Goal: Task Accomplishment & Management: Use online tool/utility

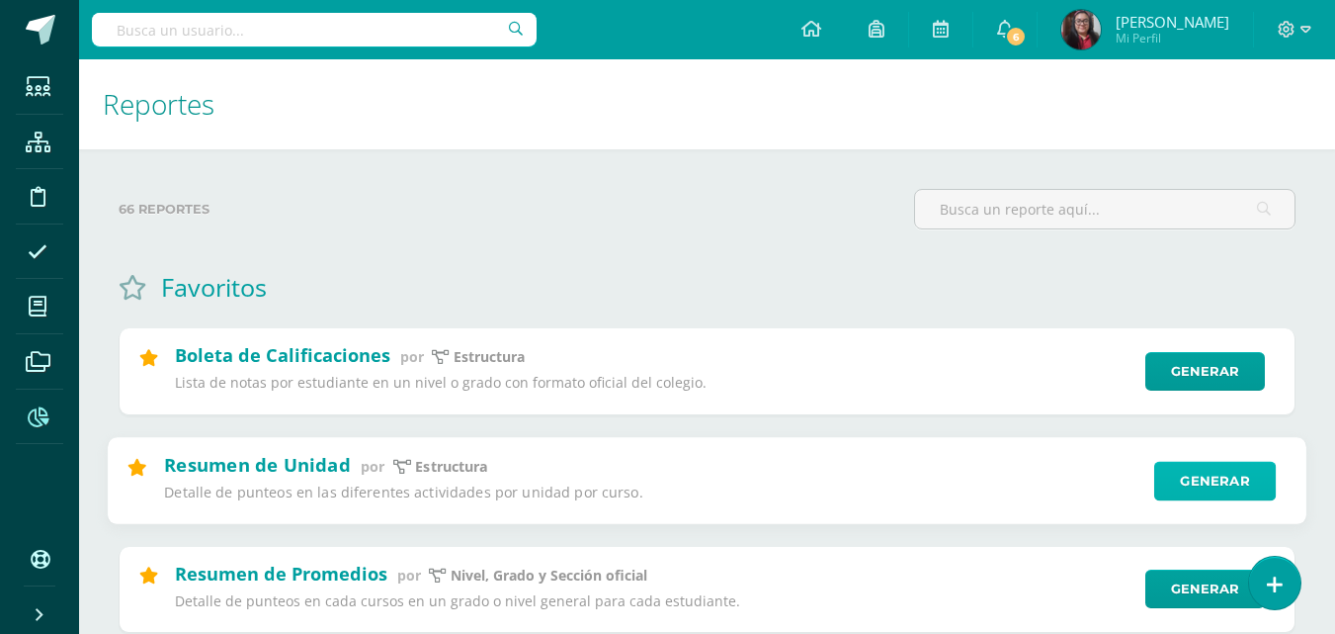
click at [1236, 490] on link "Generar" at bounding box center [1216, 481] width 122 height 40
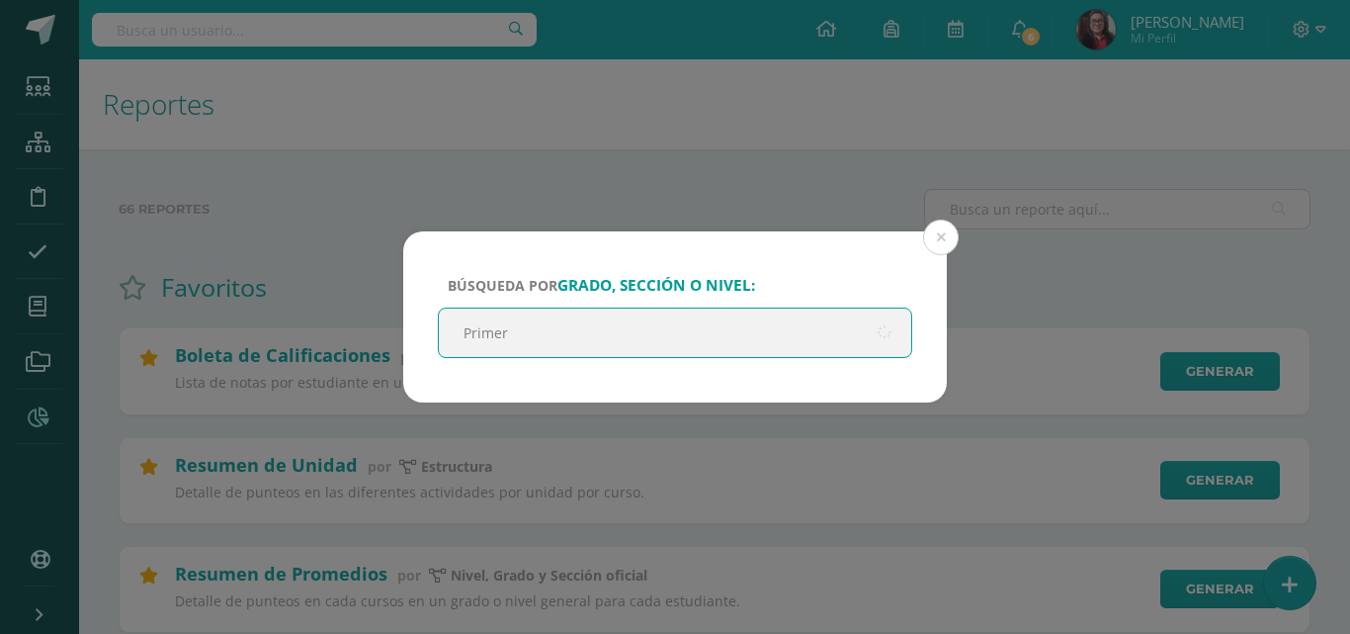
type input "Primero"
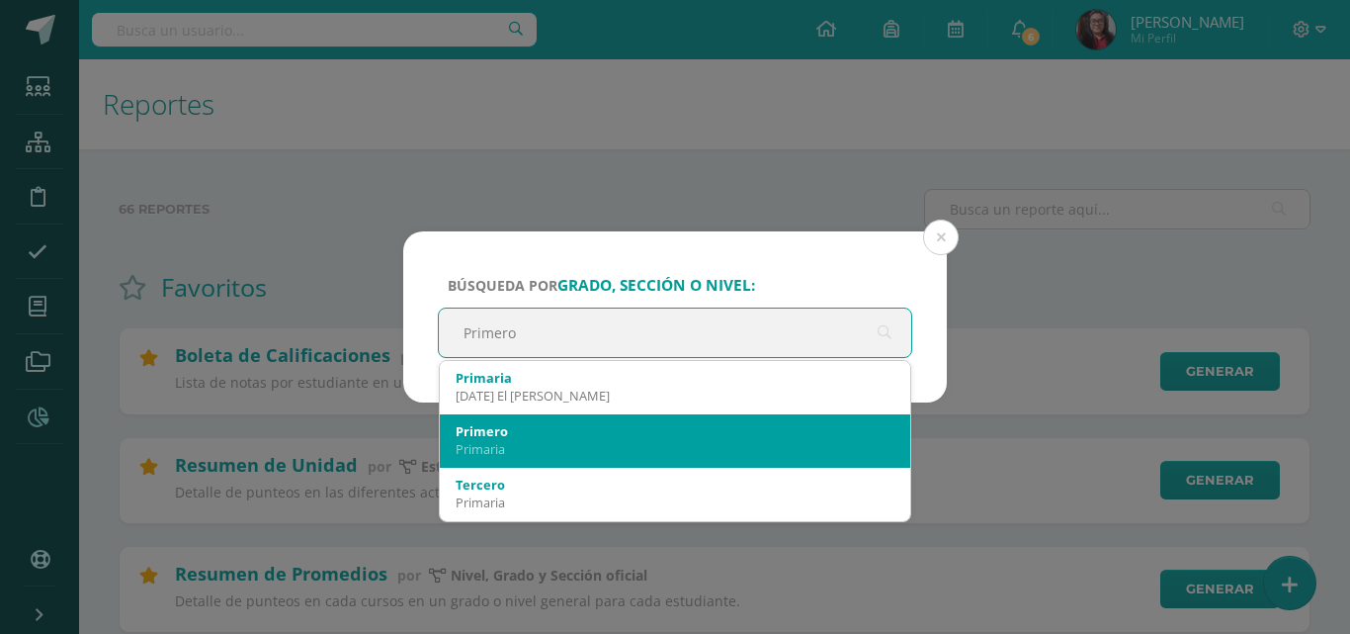
click at [557, 439] on div "Primero" at bounding box center [675, 431] width 439 height 18
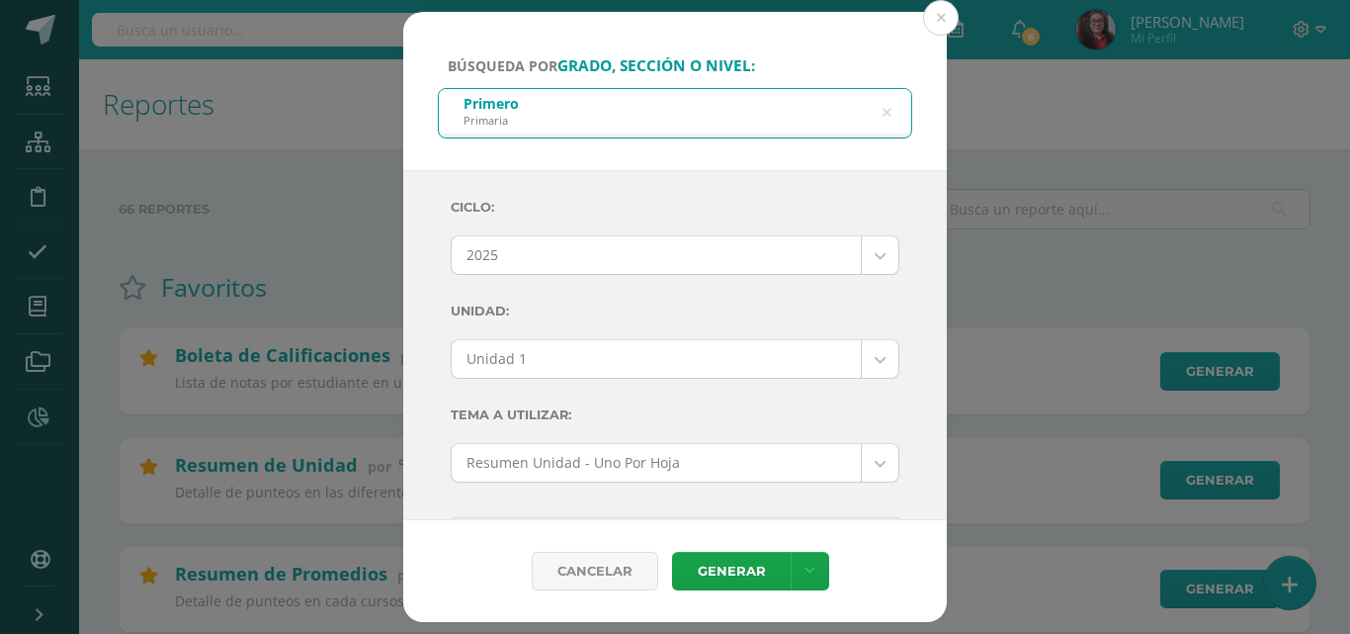
scroll to position [753, 0]
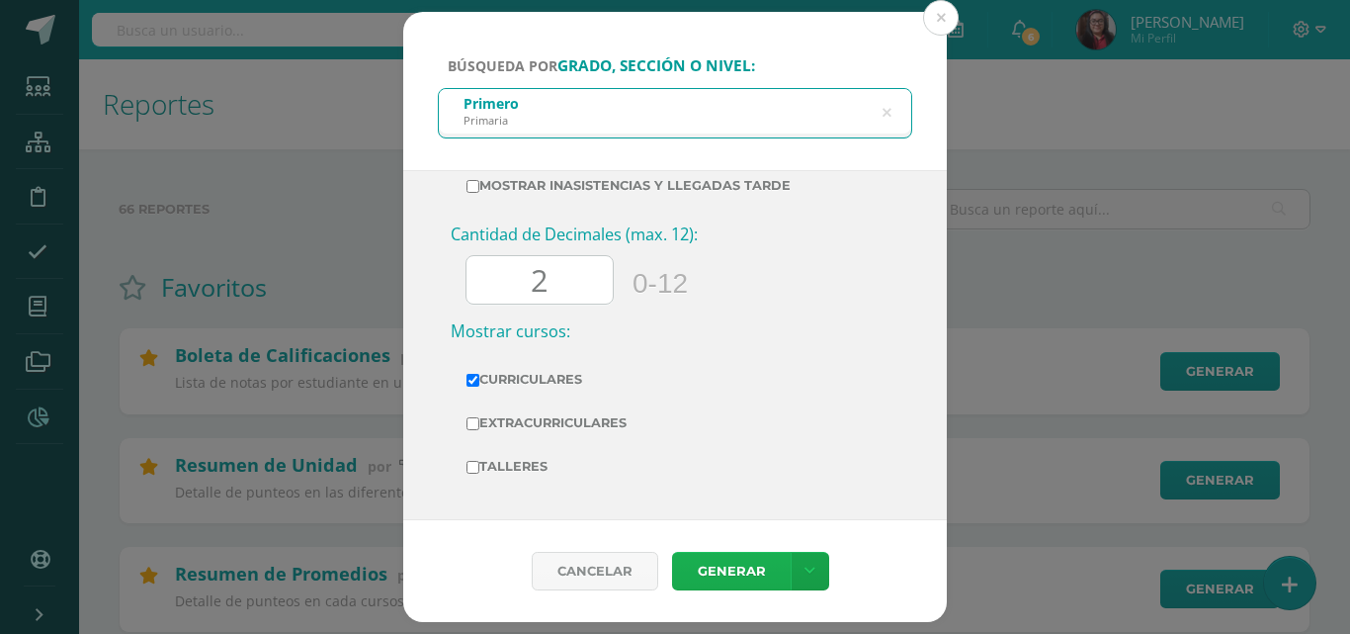
click at [724, 559] on link "Generar" at bounding box center [731, 571] width 119 height 39
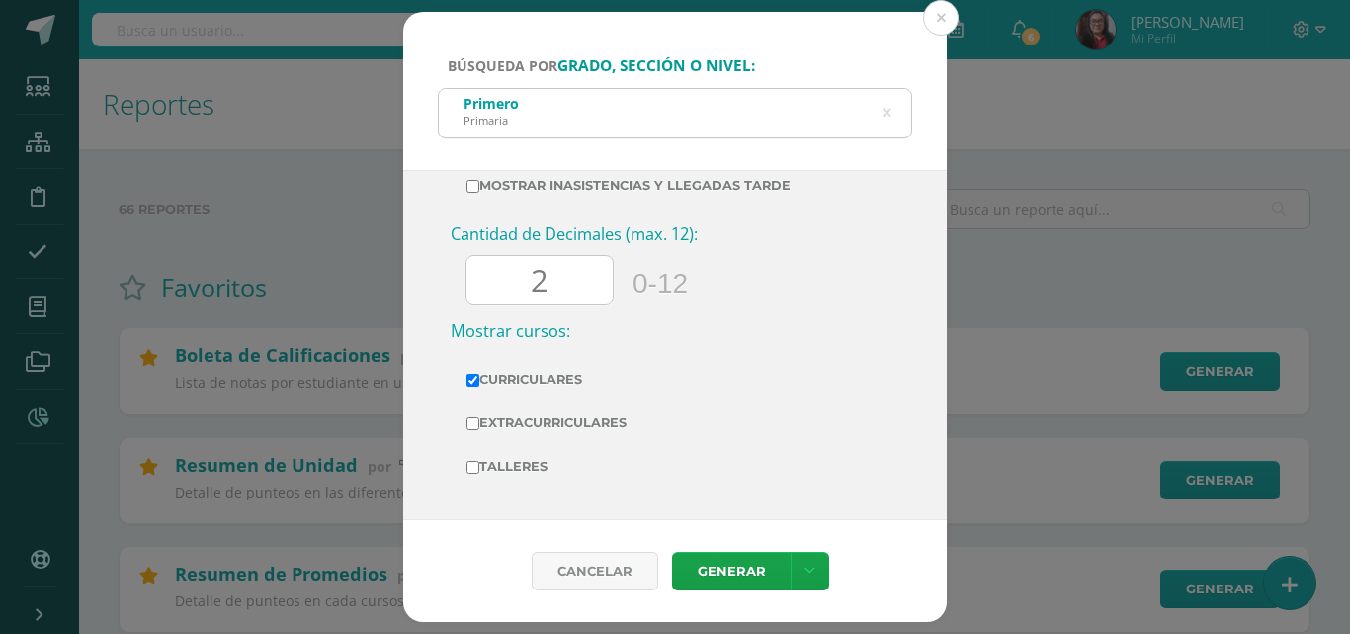
scroll to position [0, 0]
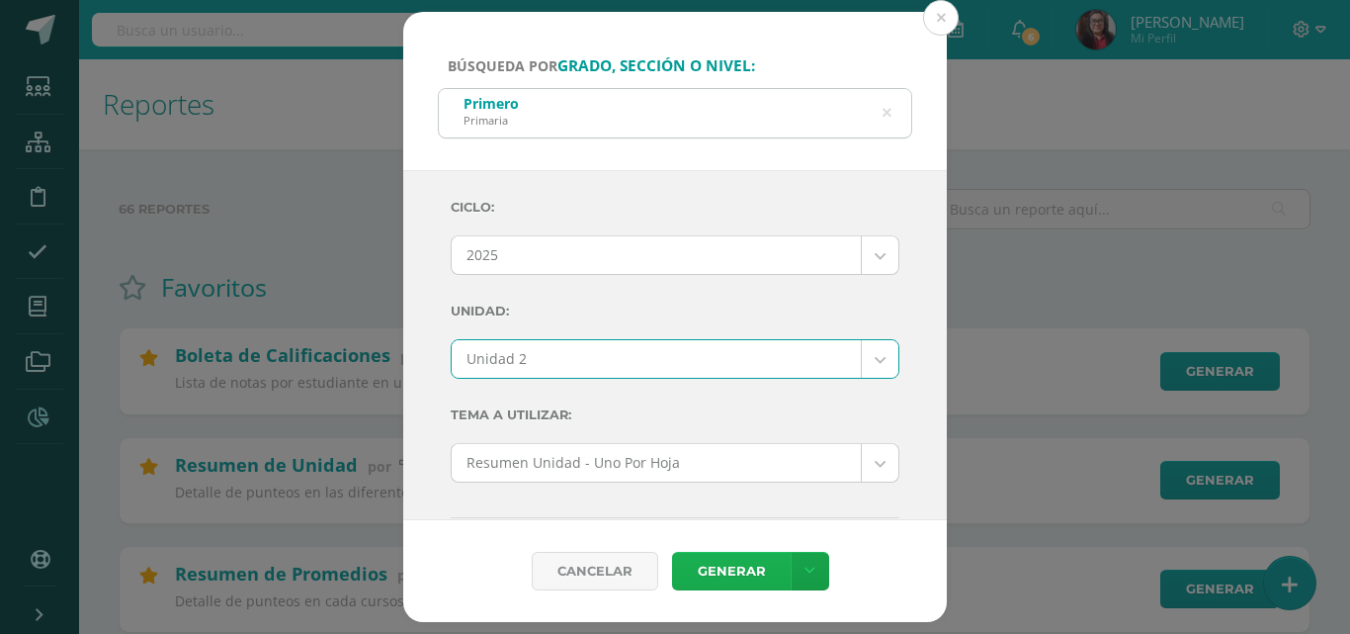
click at [731, 570] on link "Generar" at bounding box center [731, 571] width 119 height 39
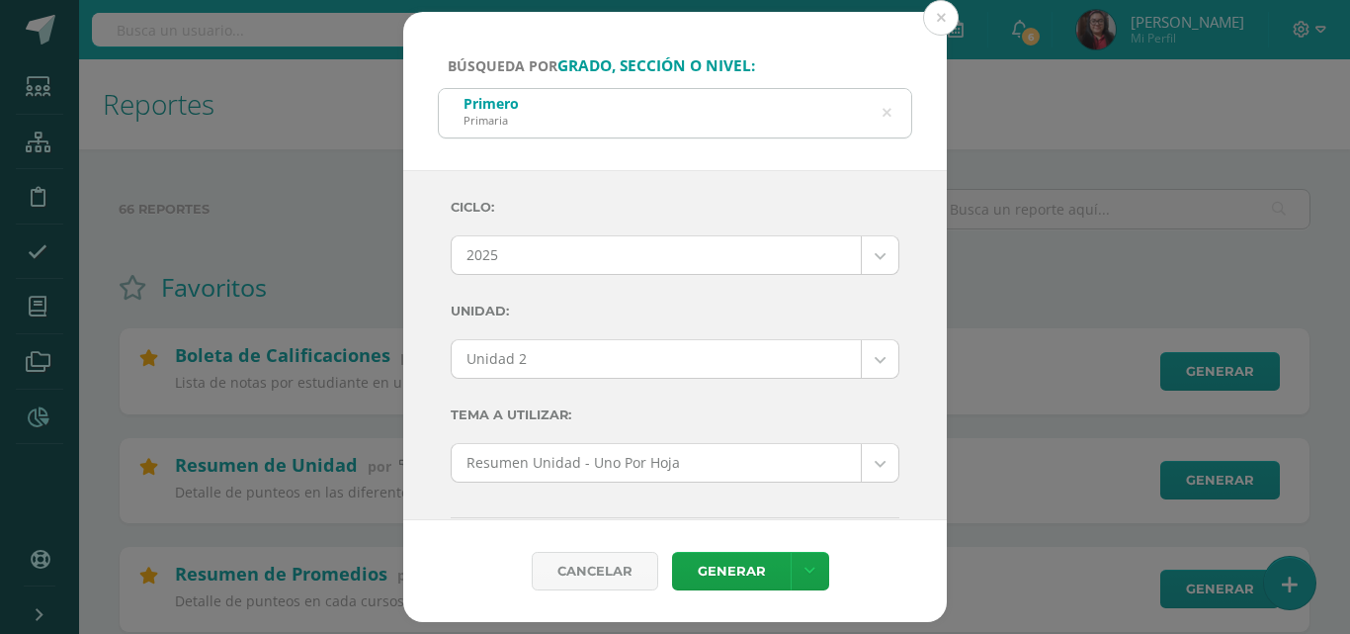
click at [725, 563] on link "Generar" at bounding box center [731, 571] width 119 height 39
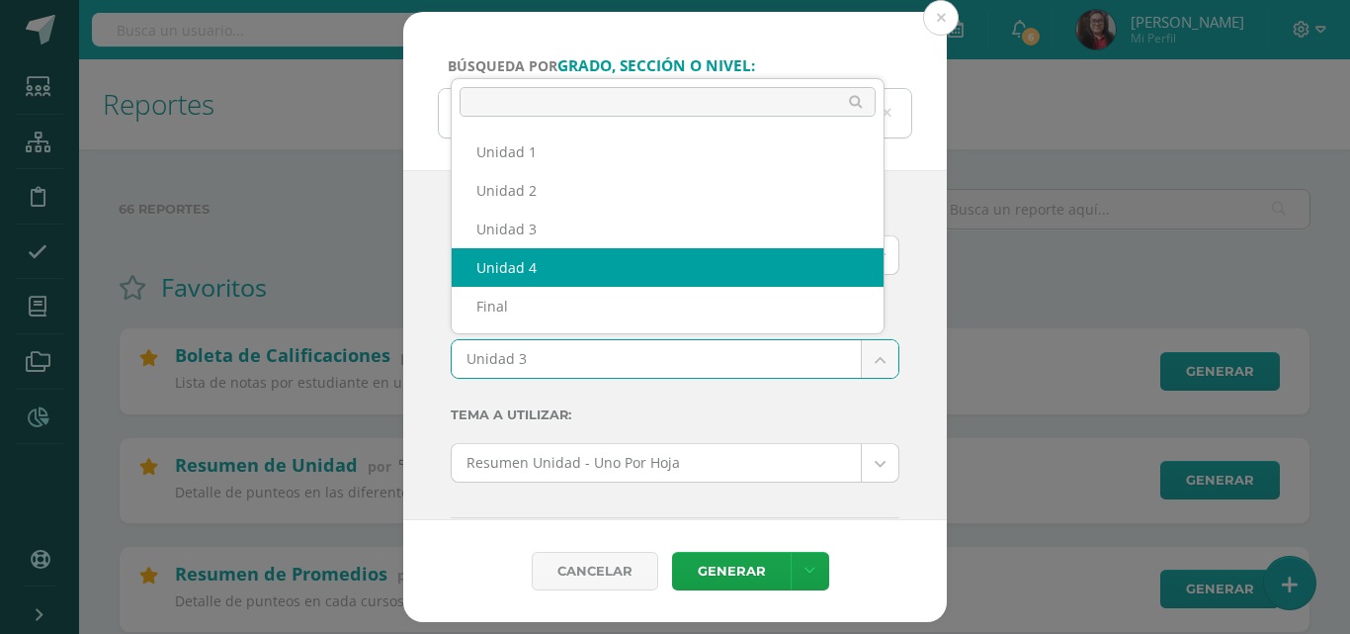
select select "Unidad 4"
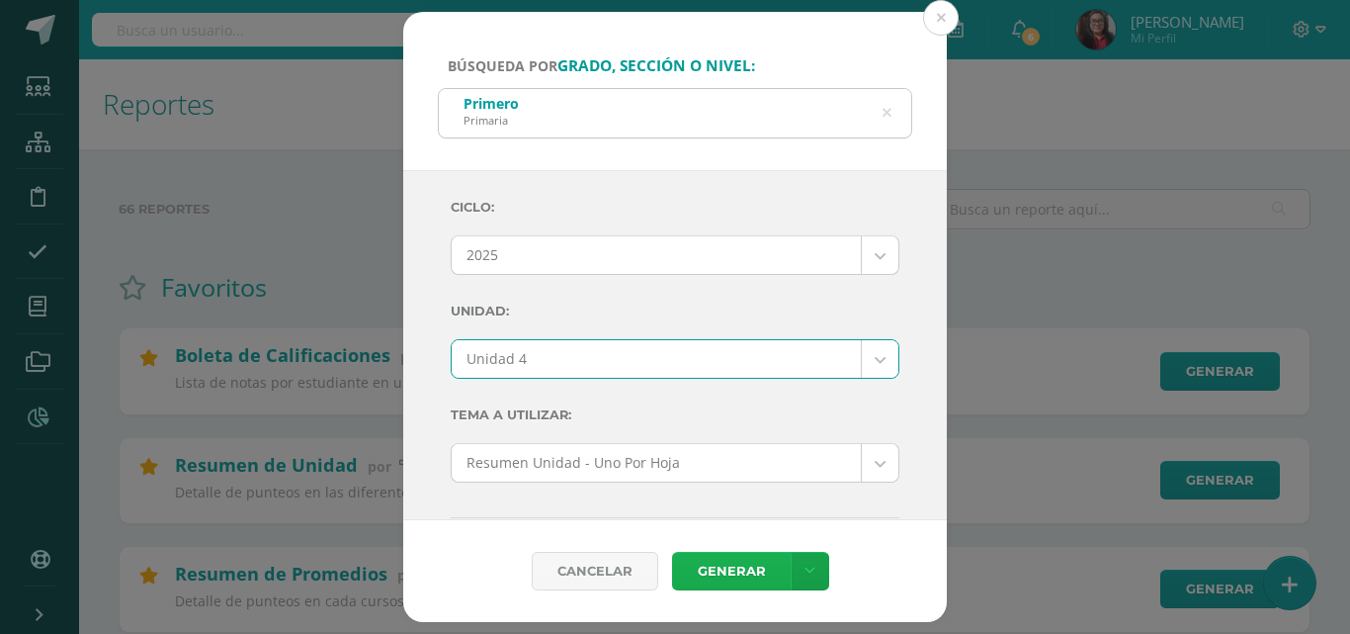
click at [738, 563] on link "Generar" at bounding box center [731, 571] width 119 height 39
